Goal: Transaction & Acquisition: Book appointment/travel/reservation

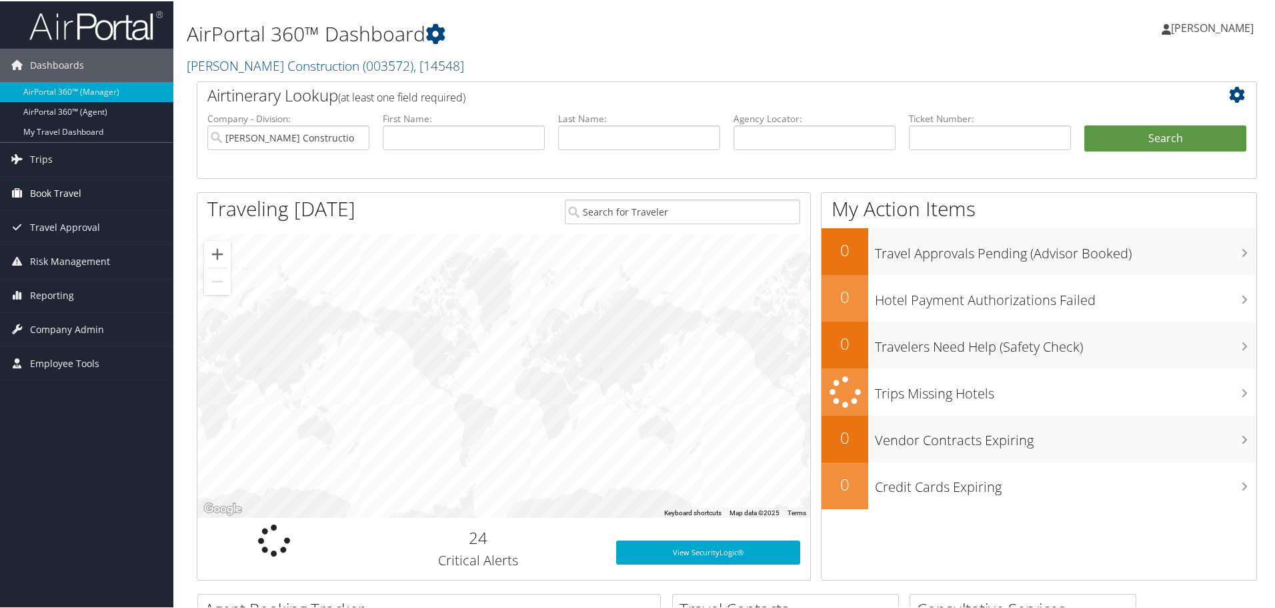
click at [59, 190] on span "Book Travel" at bounding box center [55, 191] width 51 height 33
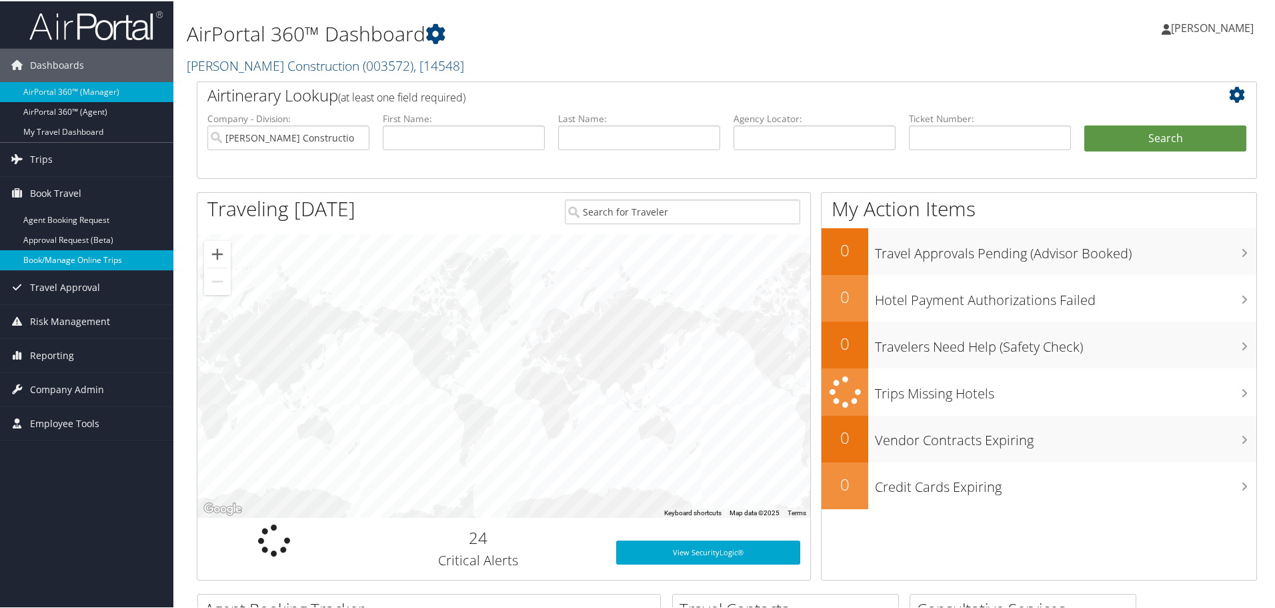
click at [61, 256] on link "Book/Manage Online Trips" at bounding box center [86, 259] width 173 height 20
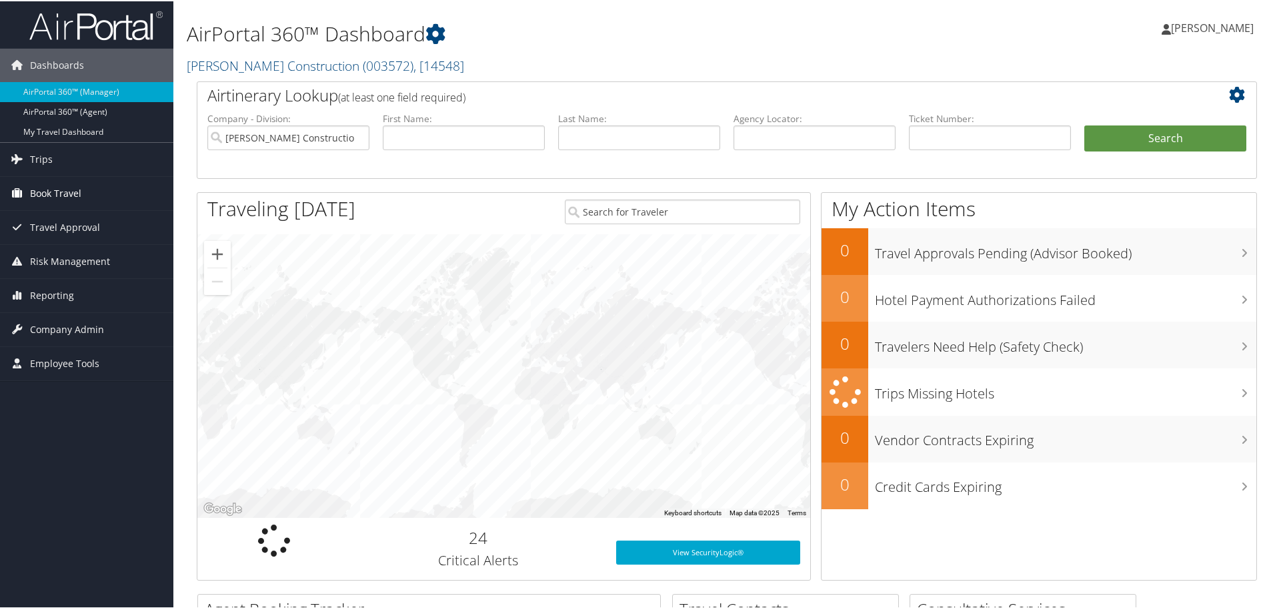
click at [59, 188] on span "Book Travel" at bounding box center [55, 191] width 51 height 33
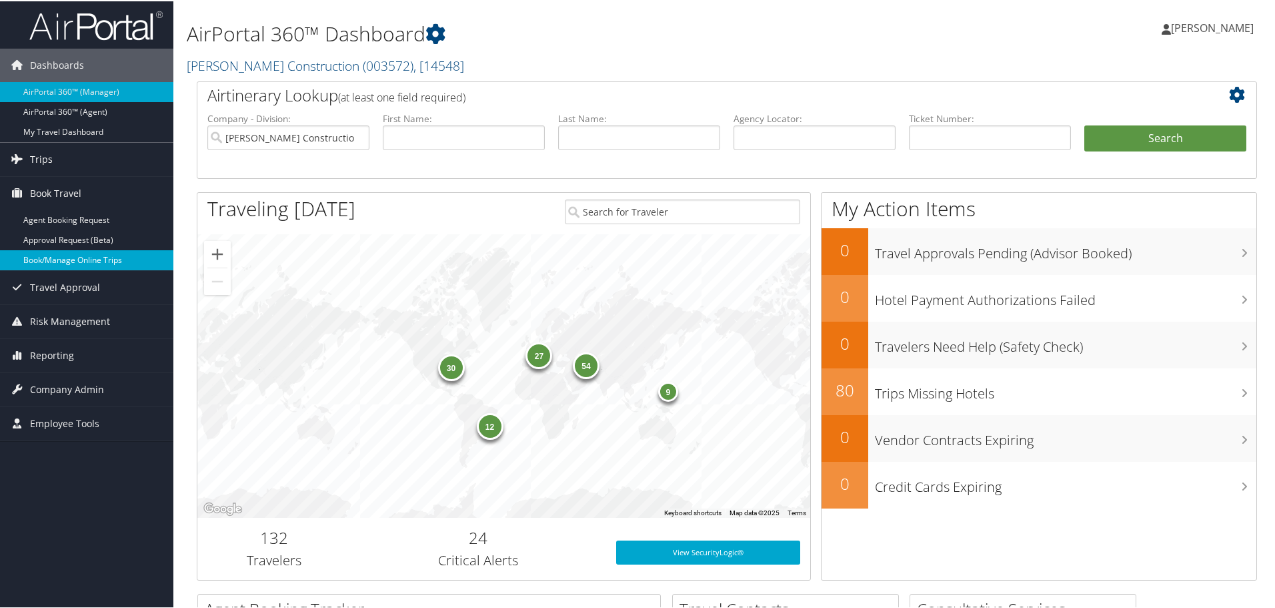
click at [65, 258] on link "Book/Manage Online Trips" at bounding box center [86, 259] width 173 height 20
